Goal: Navigation & Orientation: Find specific page/section

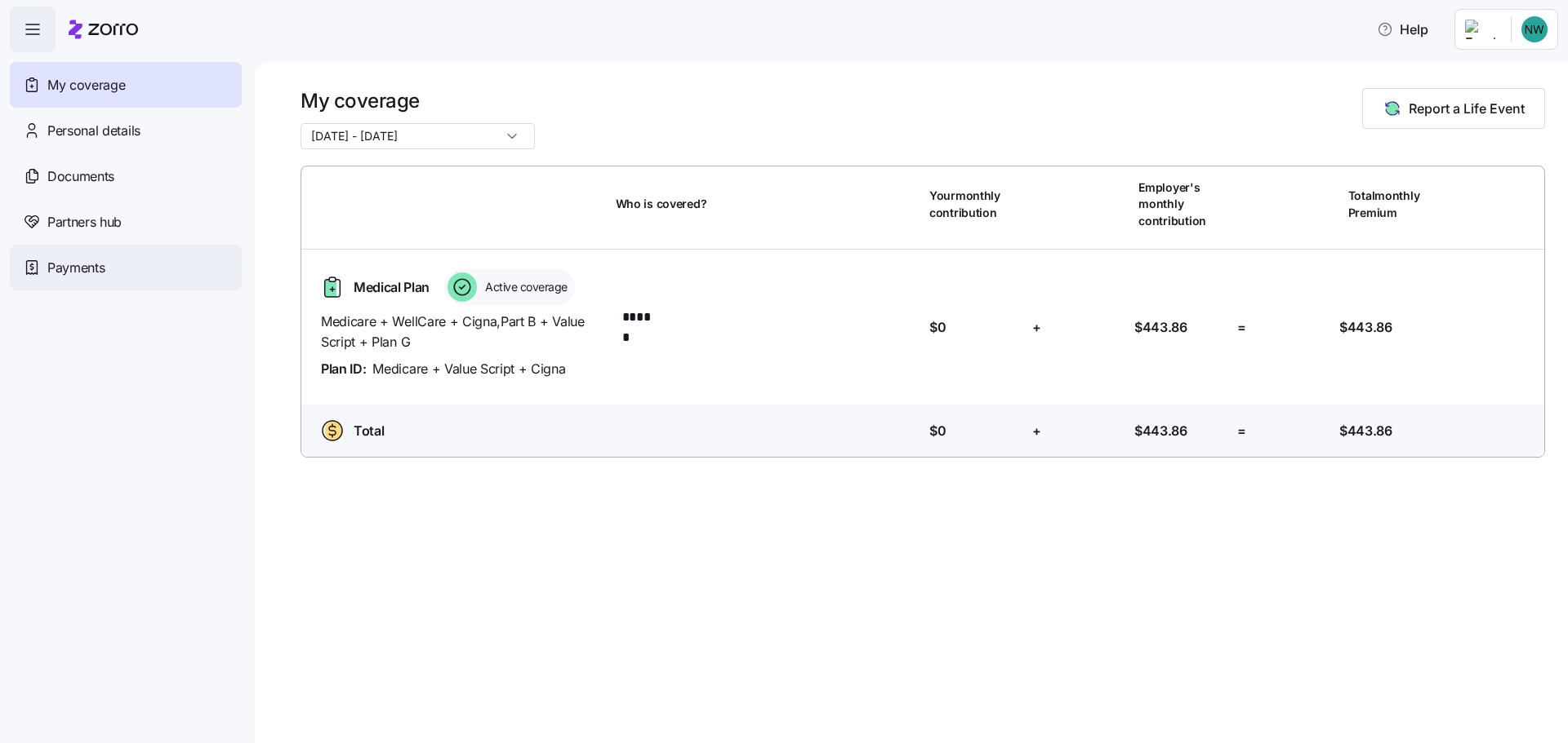
click at [84, 265] on span "Payments" at bounding box center [75, 268] width 57 height 21
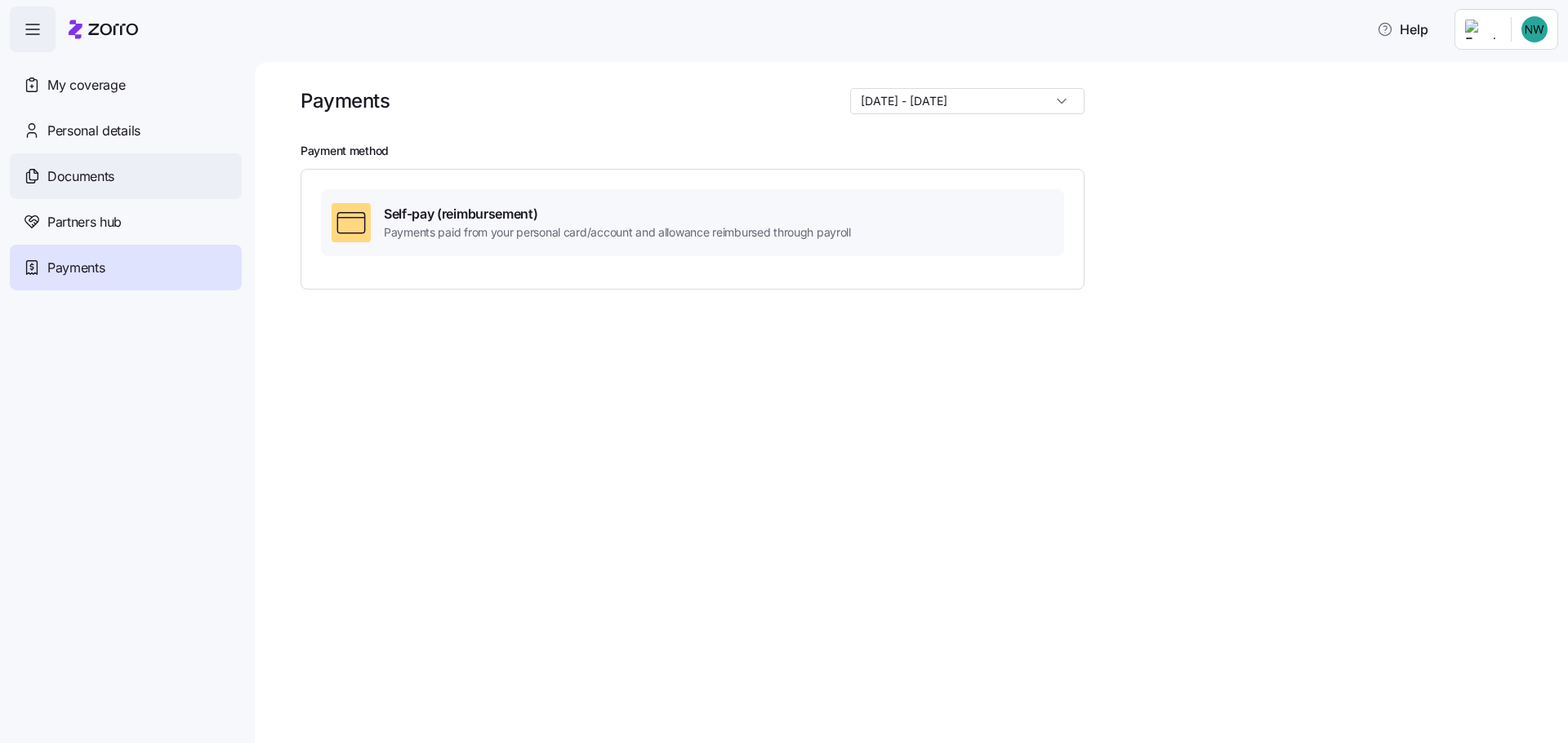
click at [79, 173] on span "Documents" at bounding box center [80, 176] width 67 height 21
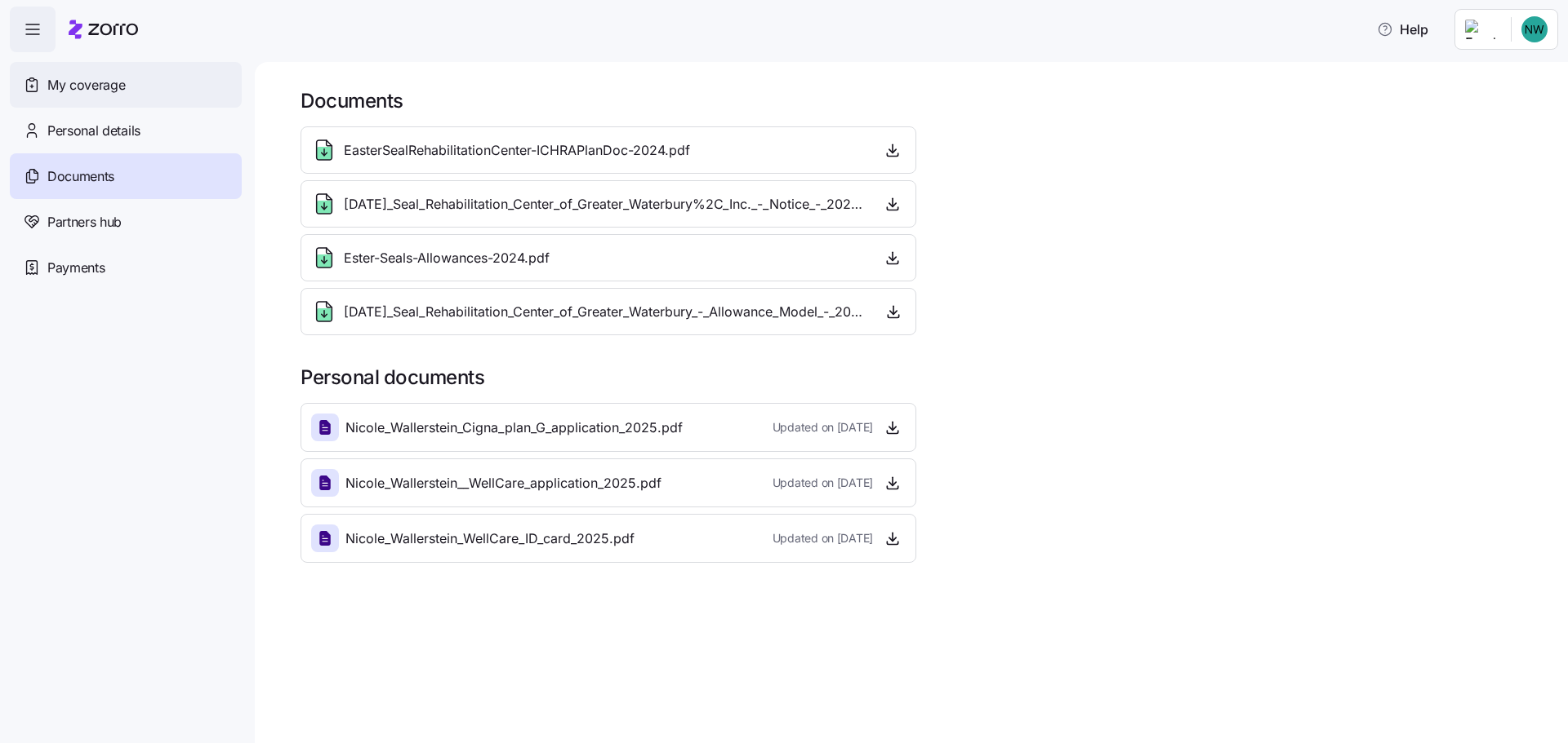
click at [90, 84] on span "My coverage" at bounding box center [86, 85] width 78 height 21
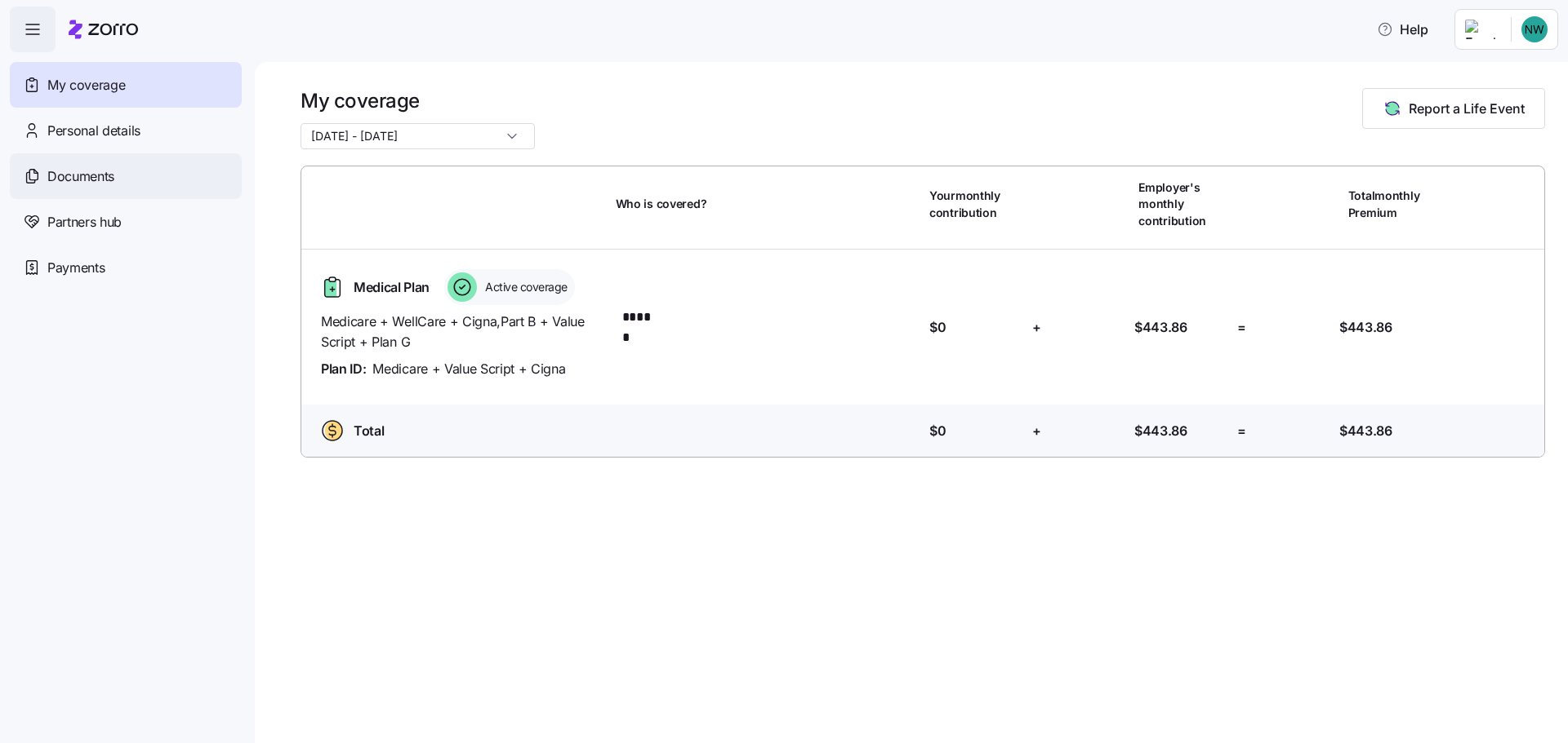
click at [71, 171] on span "Documents" at bounding box center [80, 176] width 67 height 21
